Goal: Find specific page/section: Find specific page/section

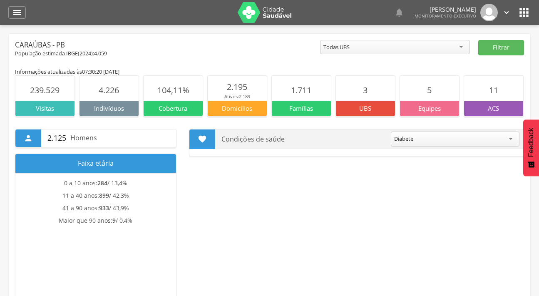
click at [17, 15] on icon "" at bounding box center [17, 12] width 10 height 10
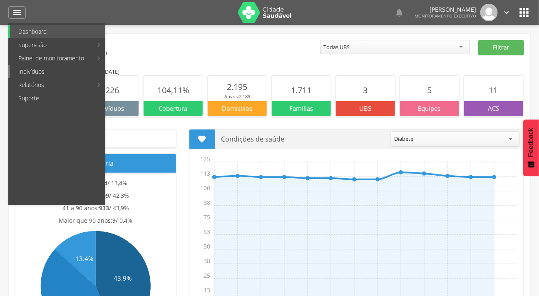
click at [40, 71] on link "Indivíduos" at bounding box center [57, 71] width 95 height 13
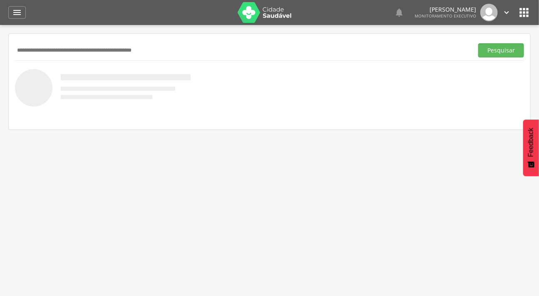
click at [54, 54] on input "text" at bounding box center [242, 50] width 455 height 14
click at [478, 43] on button "Pesquisar" at bounding box center [501, 50] width 46 height 14
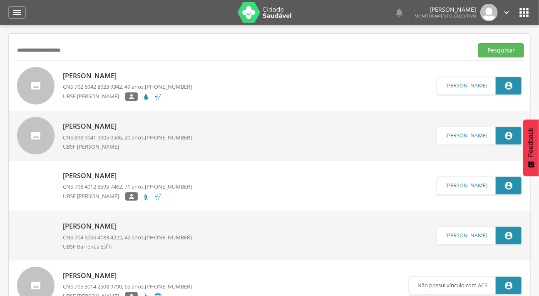
type input "**********"
click at [478, 43] on button "Pesquisar" at bounding box center [501, 50] width 46 height 14
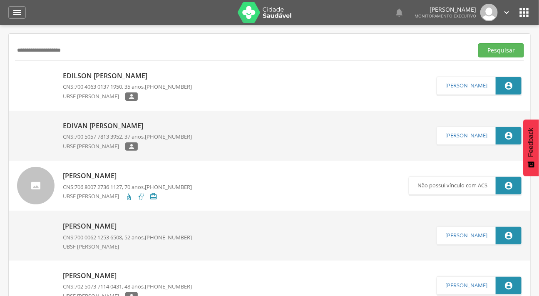
click at [17, 72] on img at bounding box center [17, 72] width 0 height 0
type input "**********"
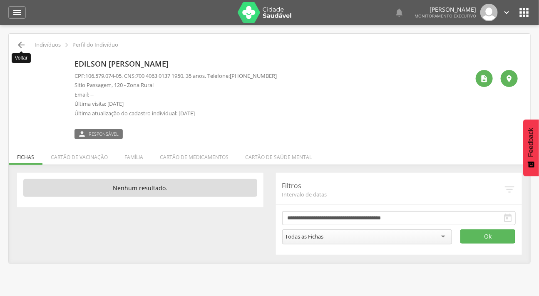
click at [17, 45] on icon "" at bounding box center [21, 45] width 10 height 10
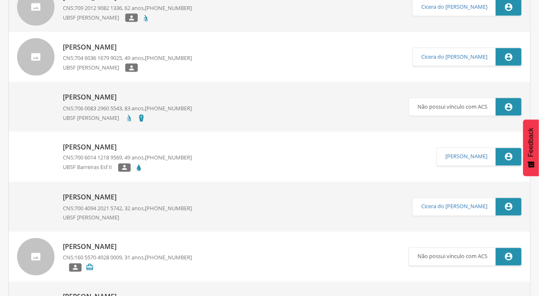
scroll to position [1512, 0]
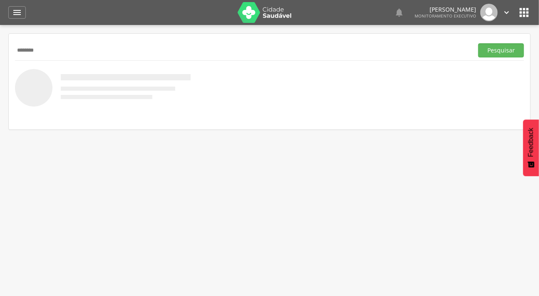
type input "*******"
click at [478, 43] on button "Pesquisar" at bounding box center [501, 50] width 46 height 14
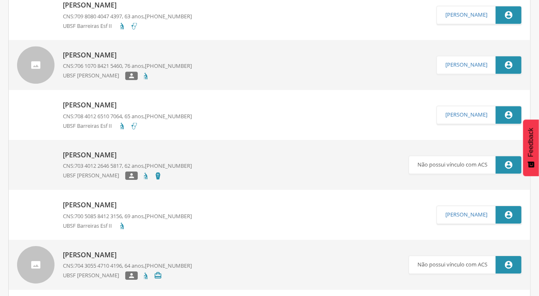
scroll to position [756, 0]
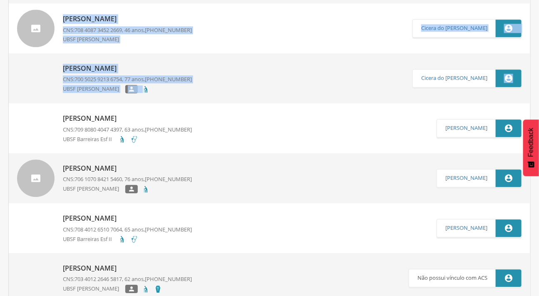
drag, startPoint x: 538, startPoint y: 114, endPoint x: 544, endPoint y: 58, distance: 56.5
click at [361, 58] on div "[PERSON_NAME] CNS: 700 5025 9213 6754 , 77 anos, [PHONE_NUMBER] UBSF [PERSON_NA…" at bounding box center [269, 78] width 521 height 50
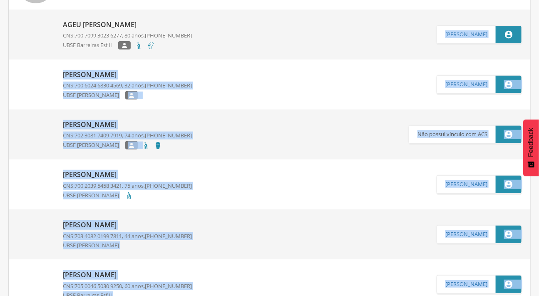
scroll to position [0, 0]
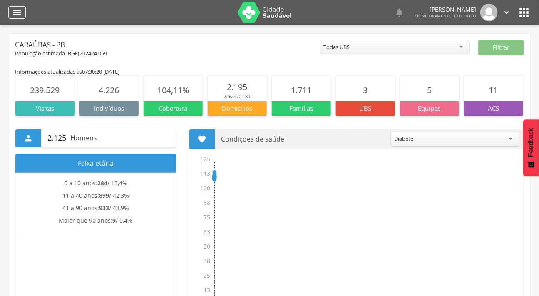
click at [15, 12] on icon "" at bounding box center [17, 12] width 10 height 10
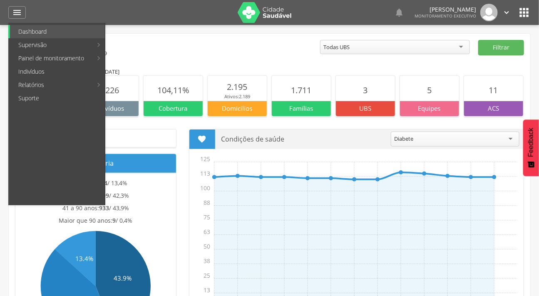
click at [224, 40] on div "Caraúbas - PB" at bounding box center [167, 45] width 305 height 10
